Goal: Find specific page/section: Find specific page/section

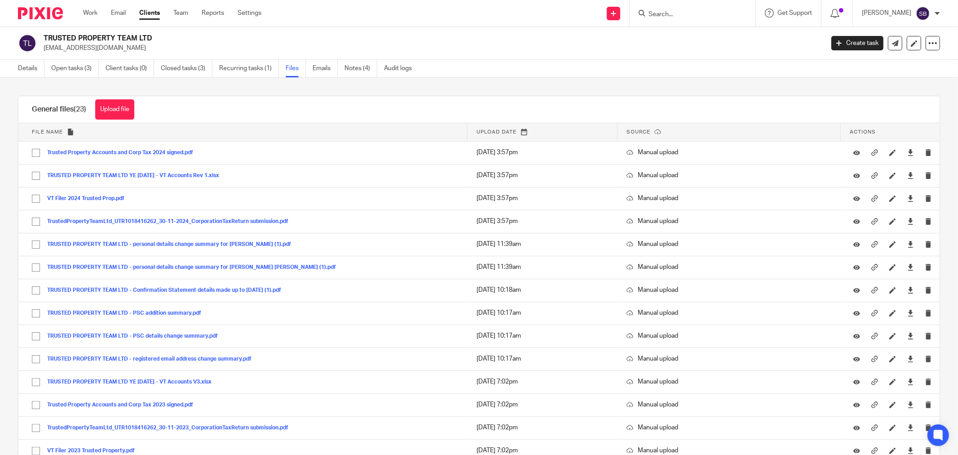
click at [675, 13] on input "Search" at bounding box center [688, 15] width 81 height 8
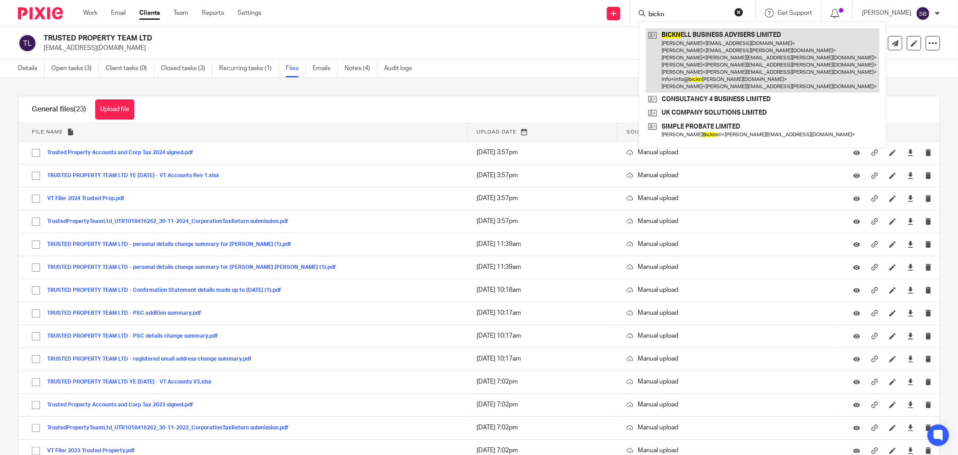
type input "bickn"
click at [728, 51] on link at bounding box center [763, 60] width 234 height 64
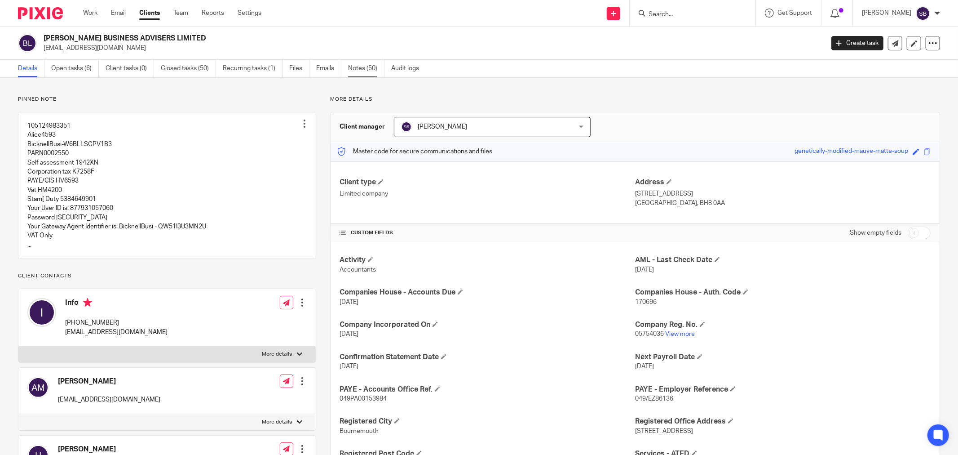
click at [372, 74] on link "Notes (50)" at bounding box center [366, 69] width 36 height 18
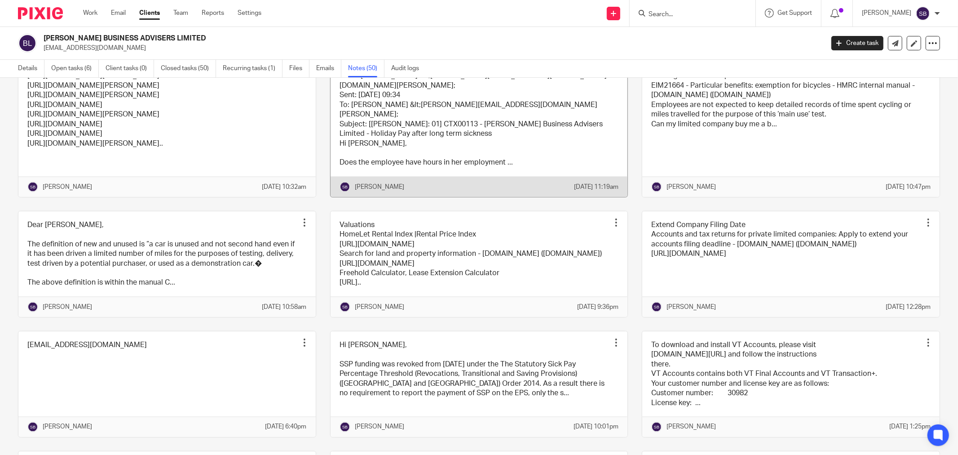
scroll to position [1148, 0]
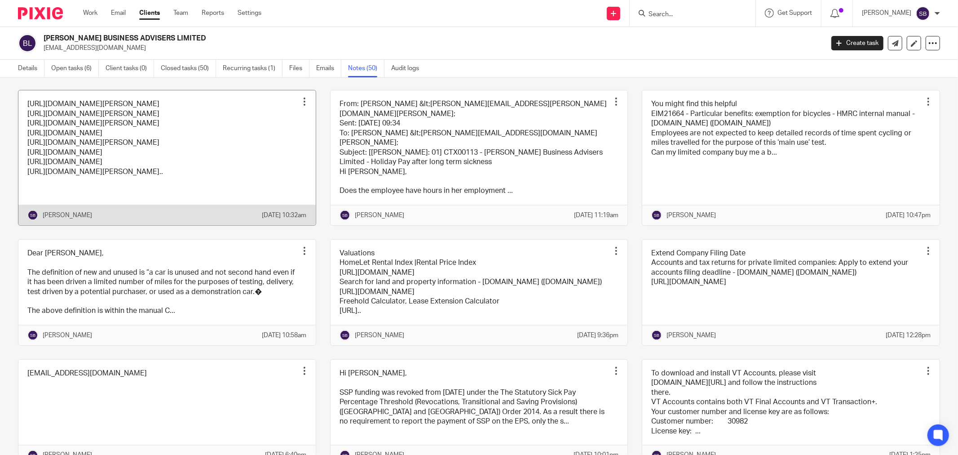
click at [235, 217] on link at bounding box center [166, 157] width 297 height 134
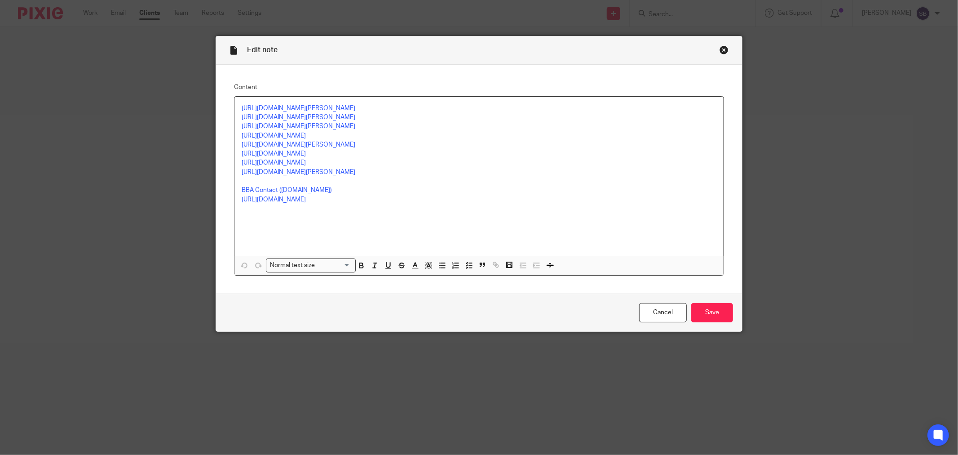
click at [720, 48] on div "Close this dialog window" at bounding box center [724, 49] width 9 height 9
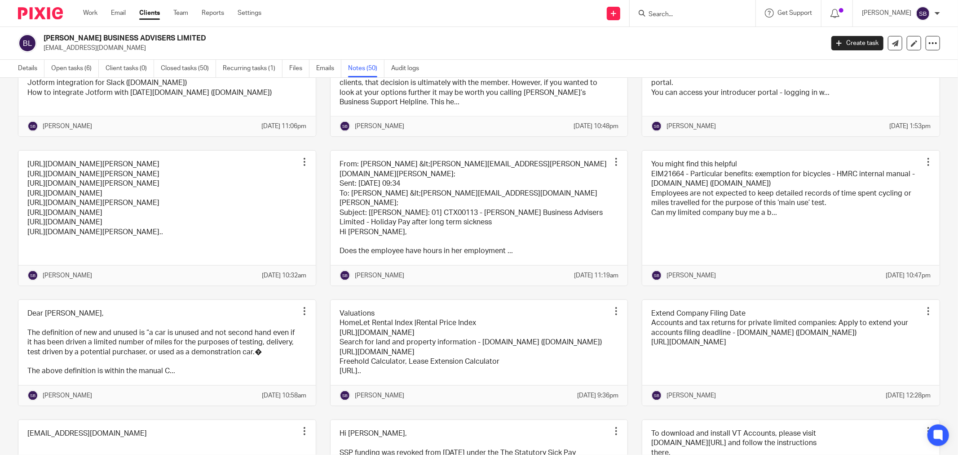
scroll to position [1148, 0]
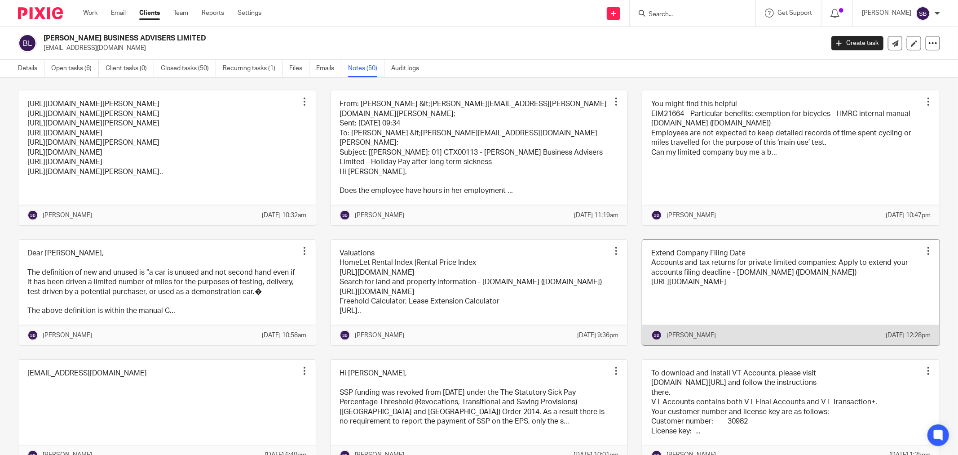
click at [787, 322] on link at bounding box center [790, 292] width 297 height 106
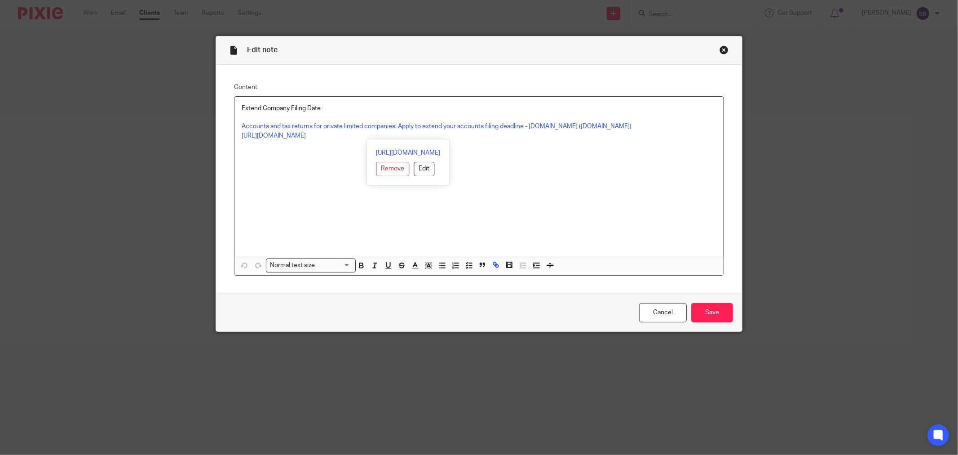
drag, startPoint x: 237, startPoint y: 135, endPoint x: 582, endPoint y: 136, distance: 345.5
click at [582, 136] on div "Extend Company Filing Date Accounts and tax returns for private limited compani…" at bounding box center [479, 176] width 489 height 159
copy link "https://www.gov.uk/prepare-file-annual-accounts-for-limited-company/apply-to-ex…"
click at [721, 49] on div "Close this dialog window" at bounding box center [724, 49] width 9 height 9
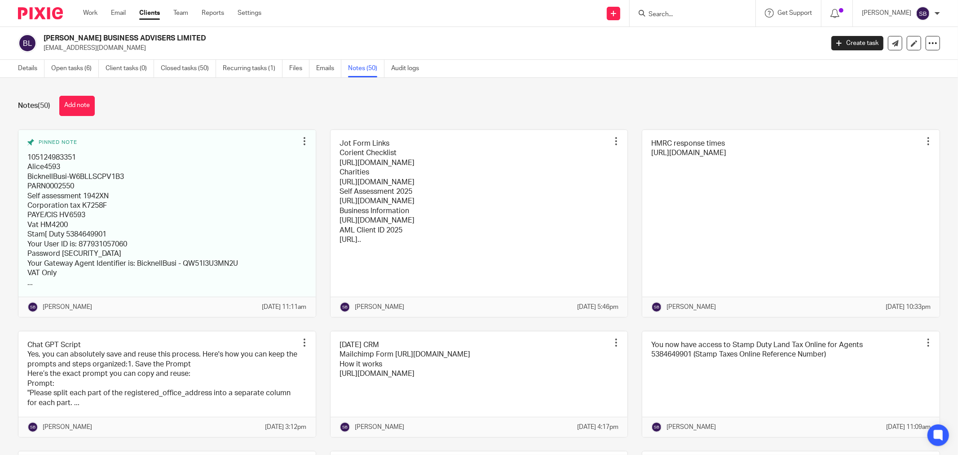
click at [672, 15] on input "Search" at bounding box center [688, 15] width 81 height 8
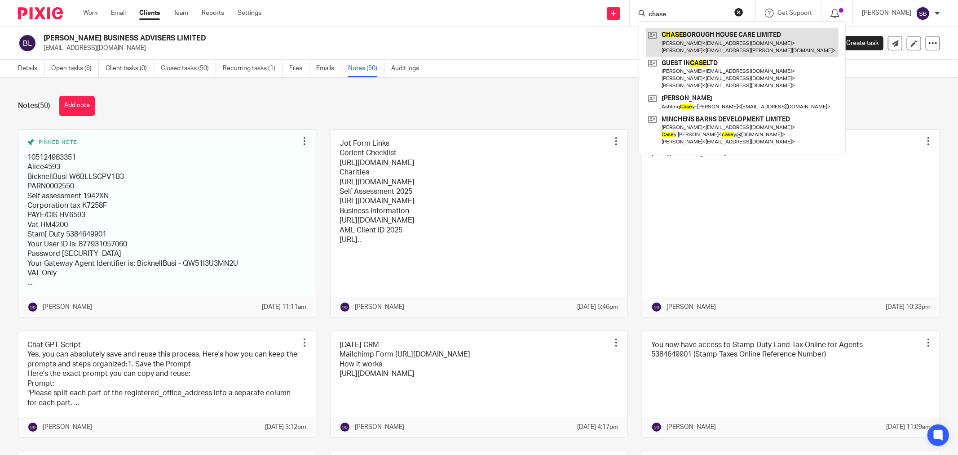
type input "chase"
click at [701, 37] on link at bounding box center [742, 42] width 193 height 28
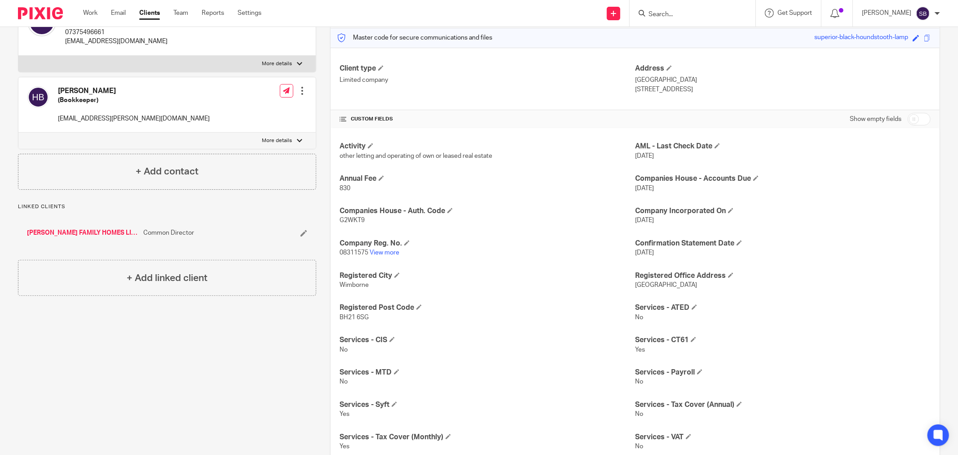
scroll to position [39, 0]
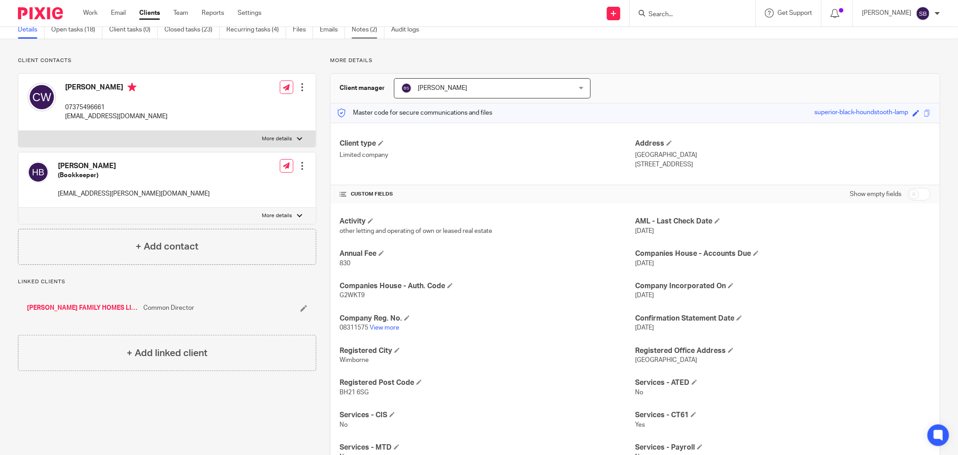
click at [367, 32] on link "Notes (2)" at bounding box center [368, 30] width 33 height 18
